Goal: Task Accomplishment & Management: Use online tool/utility

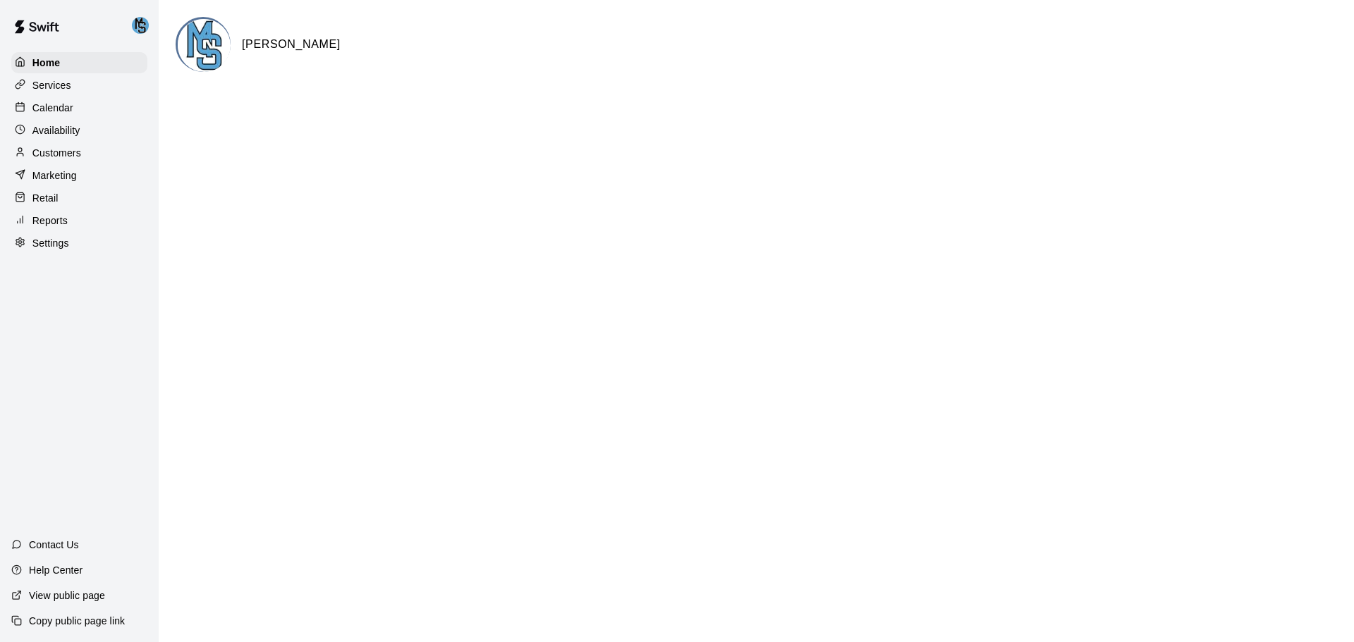
click at [653, 113] on html "Home Services Calendar Availability Customers Marketing Retail Reports Settings…" at bounding box center [677, 56] width 1354 height 113
click at [73, 89] on div "Services" at bounding box center [79, 85] width 136 height 21
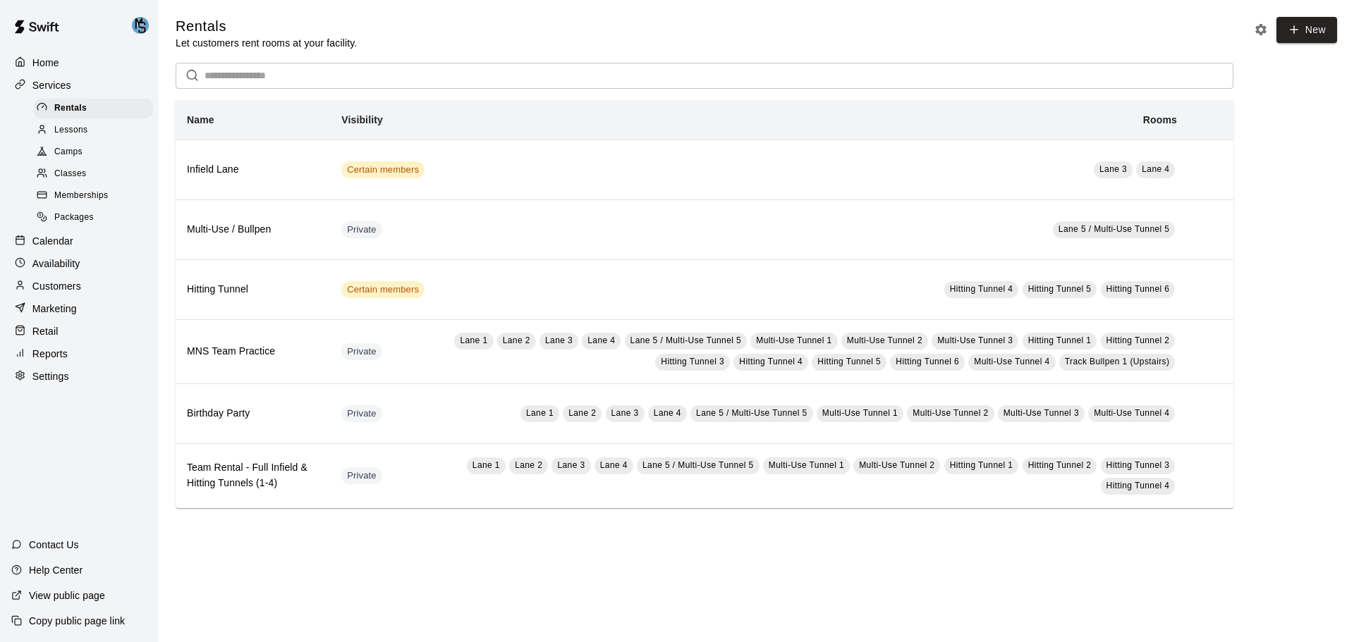
click at [71, 245] on p "Calendar" at bounding box center [52, 241] width 41 height 14
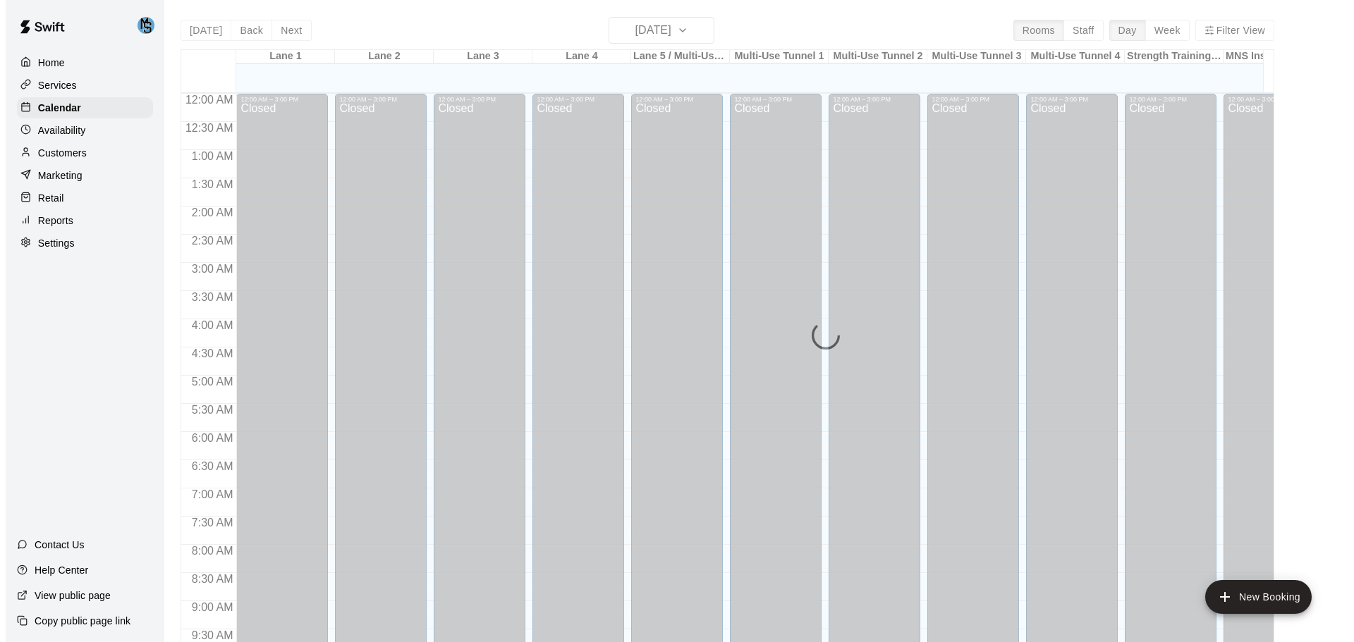
scroll to position [747, 0]
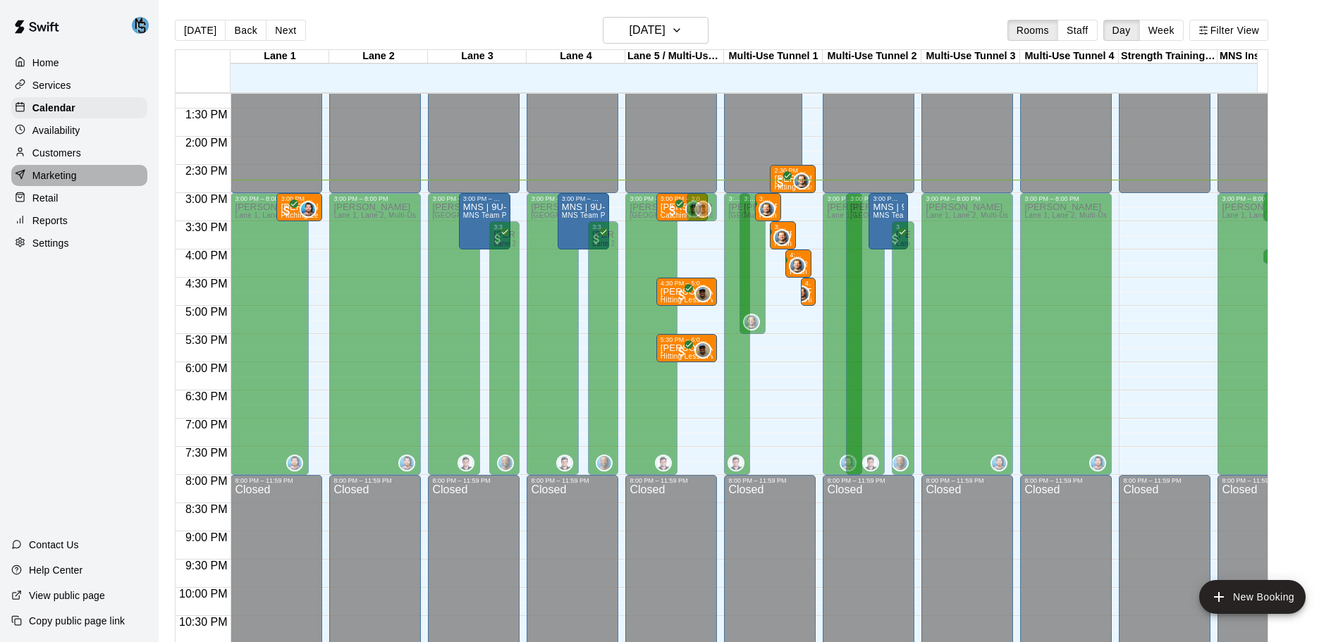
click at [52, 179] on p "Marketing" at bounding box center [54, 176] width 44 height 14
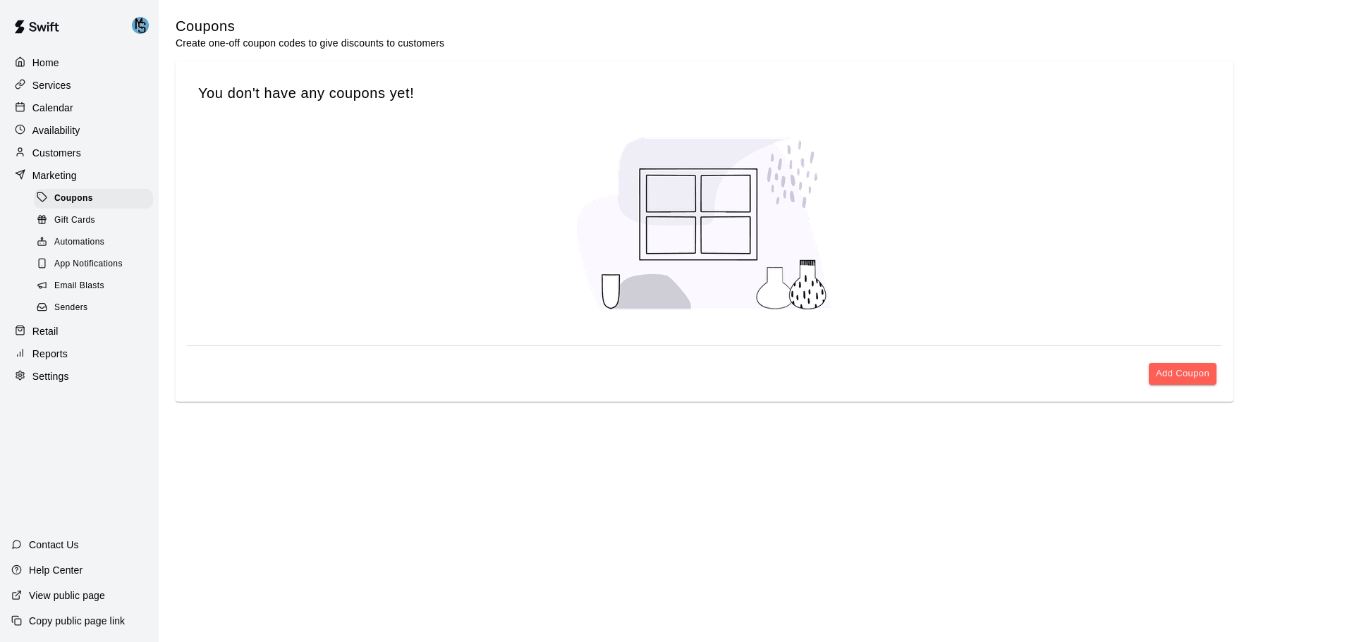
click at [79, 342] on div "Retail" at bounding box center [79, 331] width 136 height 21
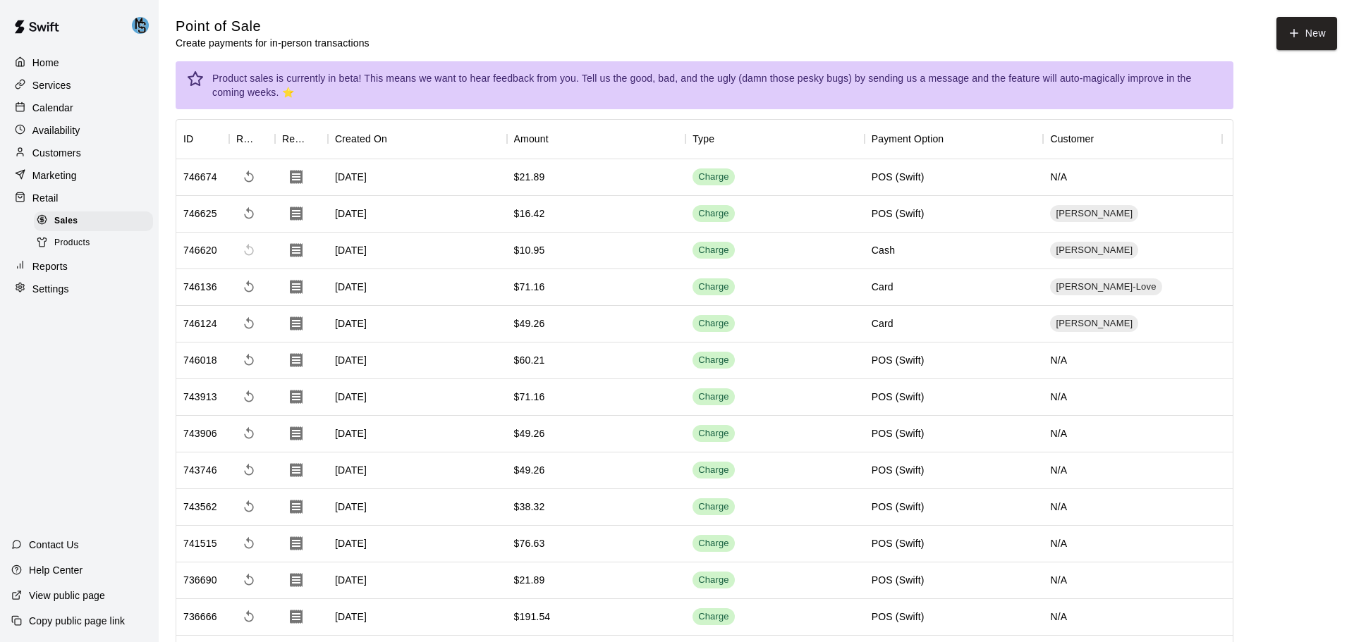
drag, startPoint x: 1338, startPoint y: 43, endPoint x: 1350, endPoint y: 0, distance: 44.7
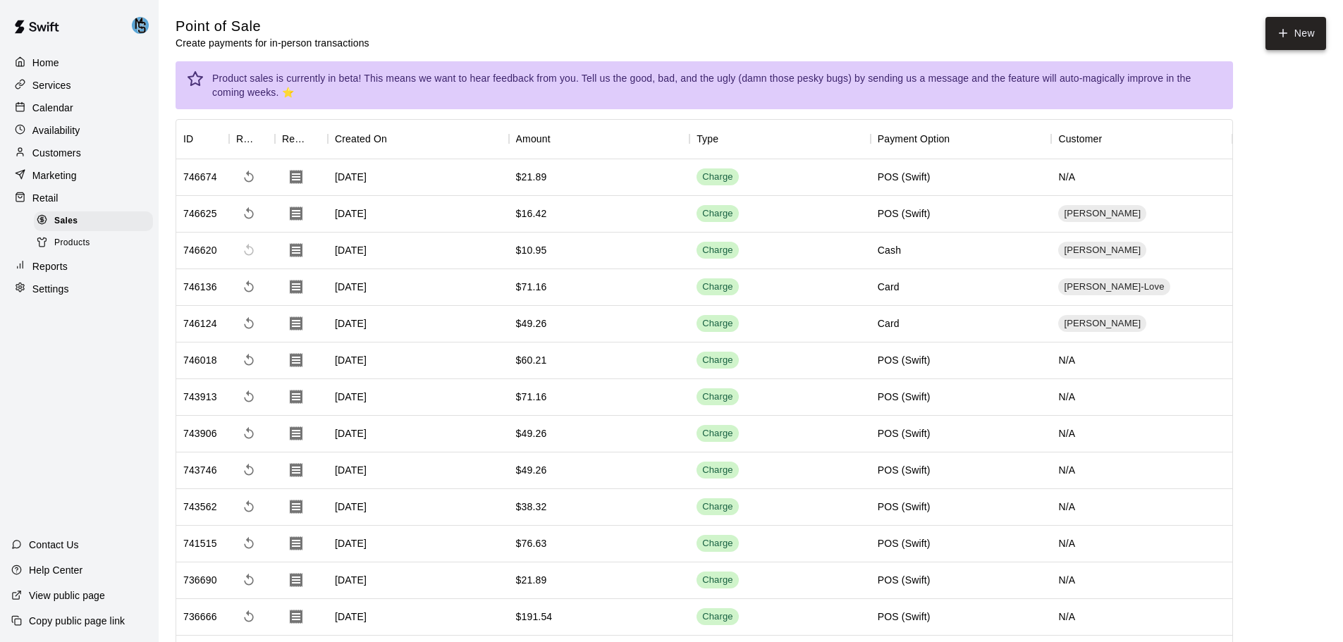
drag, startPoint x: 1350, startPoint y: 0, endPoint x: 1316, endPoint y: 28, distance: 44.6
click at [1316, 28] on button "New" at bounding box center [1296, 33] width 61 height 33
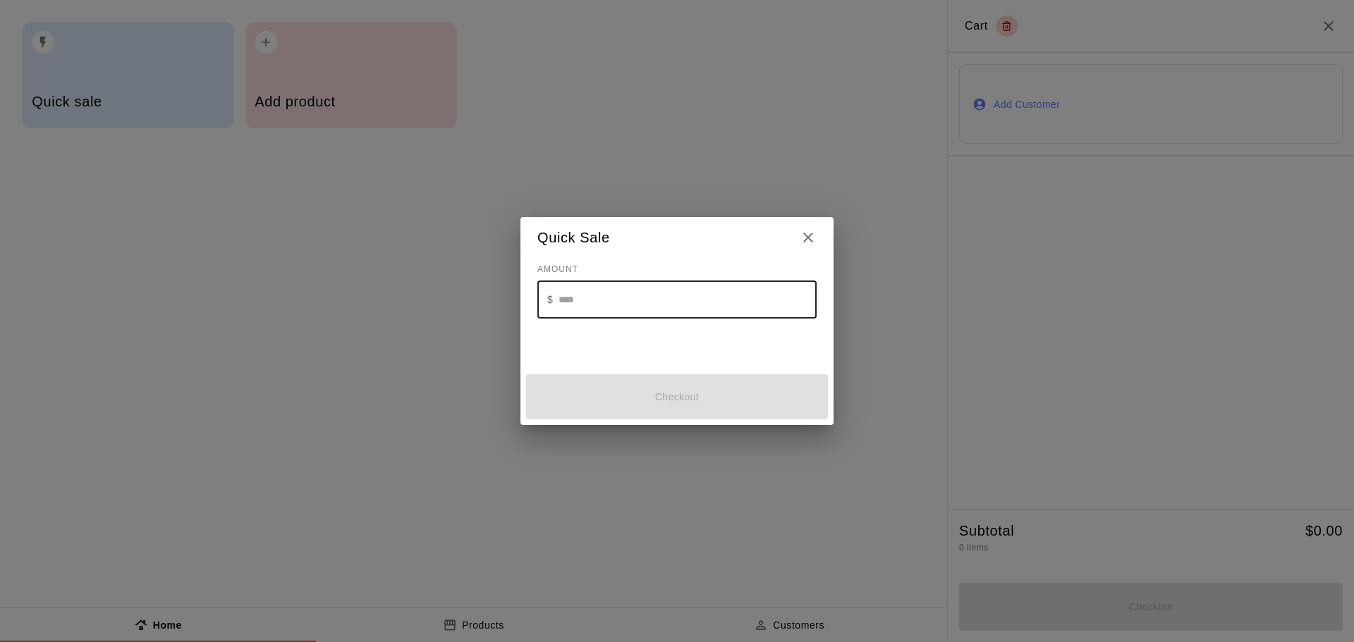
click at [648, 293] on input "text" at bounding box center [688, 299] width 258 height 37
click at [808, 239] on icon "Close" at bounding box center [808, 237] width 17 height 17
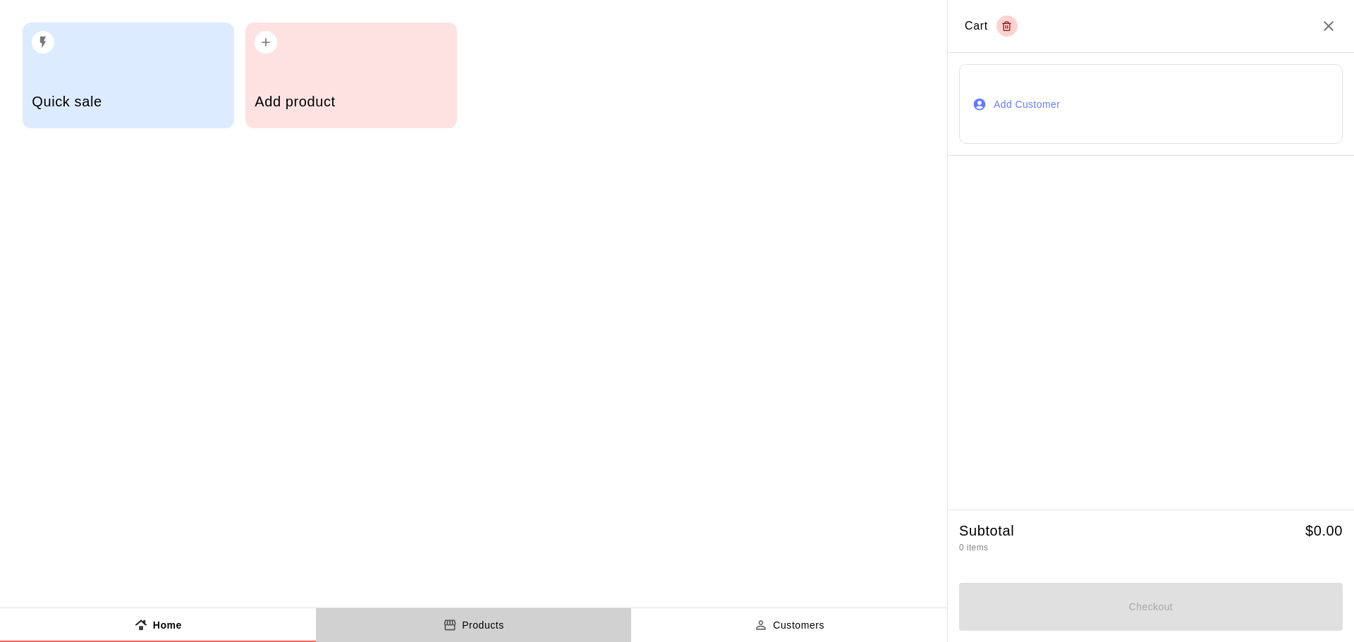
click at [469, 621] on p "Products" at bounding box center [483, 625] width 42 height 15
